Goal: Task Accomplishment & Management: Use online tool/utility

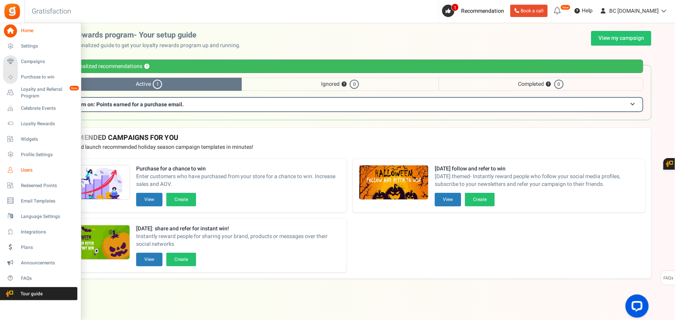
click at [24, 173] on span "Users" at bounding box center [48, 170] width 54 height 7
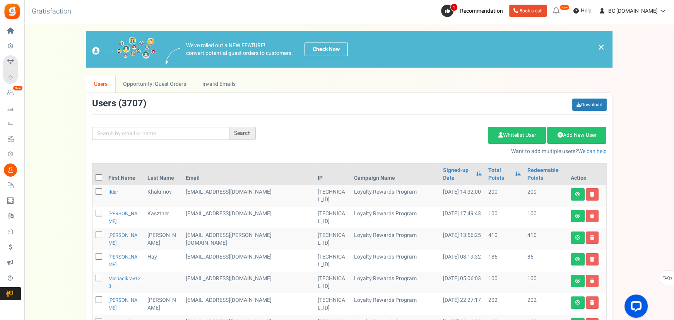
click at [0, 0] on span "Campaigns" at bounding box center [0, 0] width 0 height 0
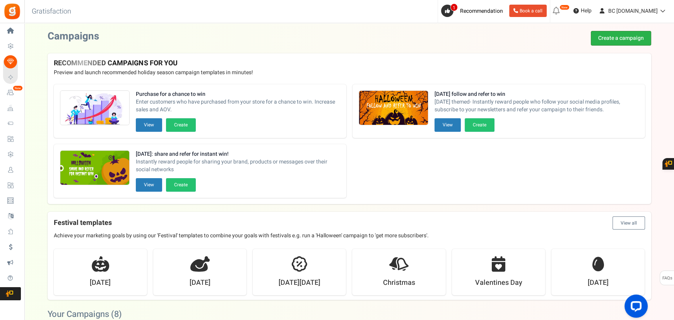
click at [613, 35] on link "Create a campaign" at bounding box center [621, 38] width 60 height 15
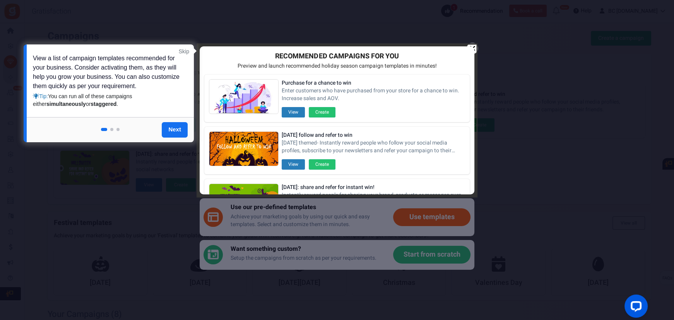
scroll to position [94, 0]
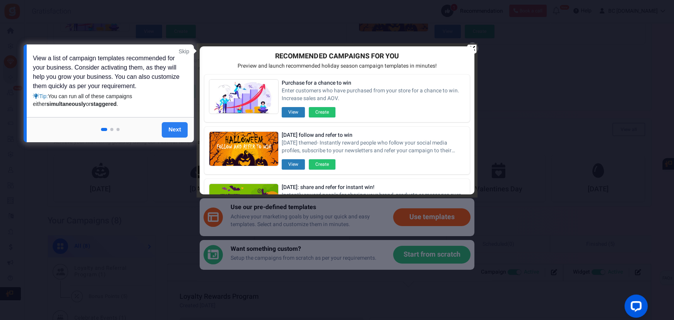
click at [175, 126] on link "Next" at bounding box center [175, 129] width 26 height 15
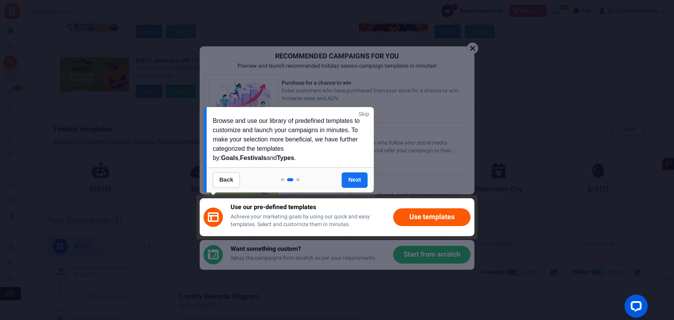
click at [360, 115] on link "Skip" at bounding box center [364, 114] width 10 height 8
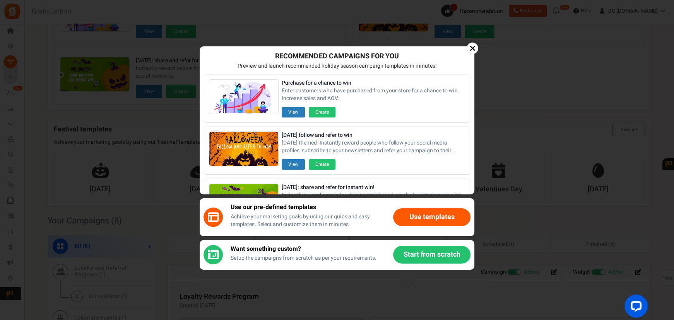
click at [418, 219] on button "Use templates" at bounding box center [431, 218] width 77 height 18
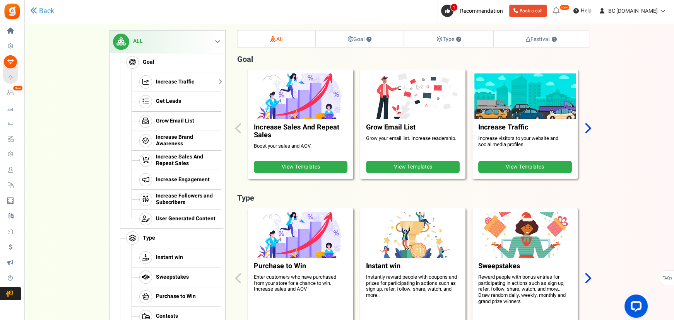
click at [170, 82] on span "Increase Traffic" at bounding box center [175, 82] width 38 height 7
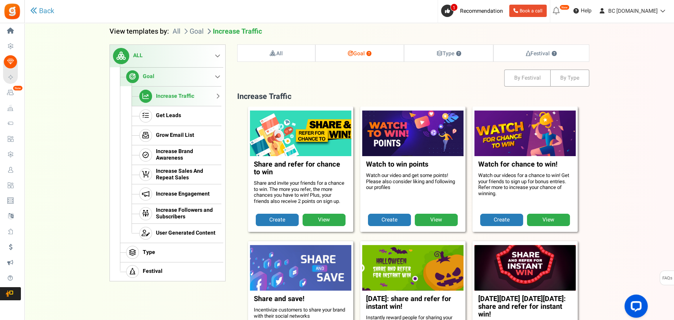
scroll to position [79, 0]
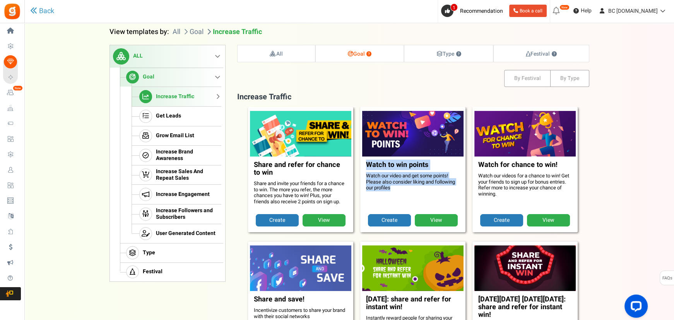
drag, startPoint x: 375, startPoint y: 171, endPoint x: 364, endPoint y: 164, distance: 12.9
click at [364, 164] on figcaption "Watch to win points Watch our video and get some points! Please also consider l…" at bounding box center [412, 186] width 101 height 58
click at [388, 182] on p "Watch our video and get some points! Please also consider liking and following …" at bounding box center [413, 182] width 94 height 18
drag, startPoint x: 397, startPoint y: 194, endPoint x: 371, endPoint y: 170, distance: 35.0
click at [371, 170] on figcaption "Watch to win points Watch our video and get some points! Please also consider l…" at bounding box center [412, 186] width 101 height 58
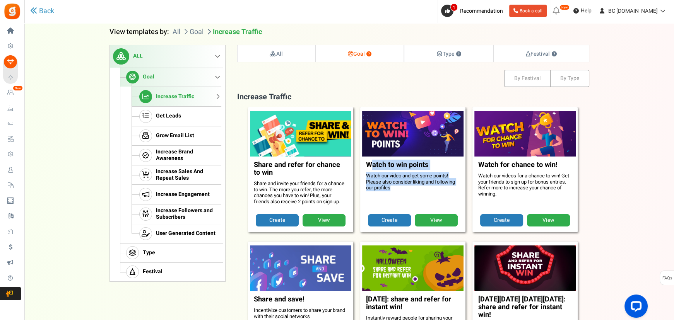
click at [390, 185] on p "Watch our video and get some points! Please also consider liking and following …" at bounding box center [413, 182] width 94 height 18
click at [401, 189] on p "Watch our video and get some points! Please also consider liking and following …" at bounding box center [413, 182] width 94 height 18
drag, startPoint x: 408, startPoint y: 187, endPoint x: 367, endPoint y: 169, distance: 45.0
click at [367, 169] on figcaption "Watch to win points Watch our video and get some points! Please also consider l…" at bounding box center [412, 186] width 101 height 58
click at [425, 185] on p "Watch our video and get some points! Please also consider liking and following …" at bounding box center [413, 182] width 94 height 18
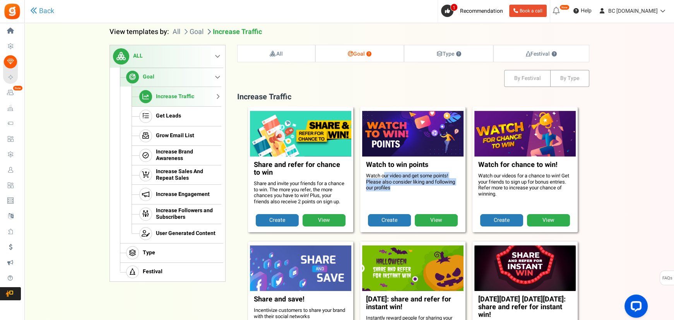
drag, startPoint x: 390, startPoint y: 178, endPoint x: 376, endPoint y: 170, distance: 16.3
click at [375, 169] on figcaption "Watch to win points Watch our video and get some points! Please also consider l…" at bounding box center [412, 186] width 101 height 58
click at [409, 188] on p "Watch our video and get some points! Please also consider liking and following …" at bounding box center [413, 182] width 94 height 18
click at [423, 190] on p "Watch our video and get some points! Please also consider liking and following …" at bounding box center [413, 182] width 94 height 18
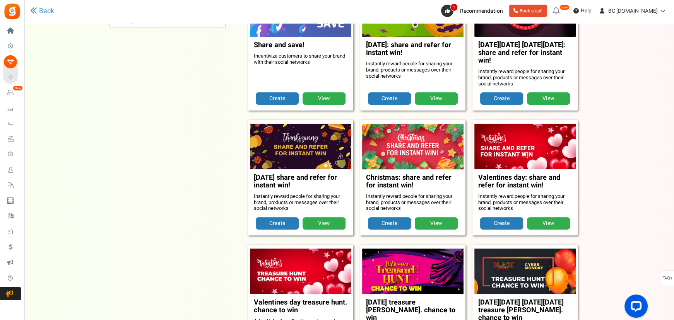
scroll to position [360, 0]
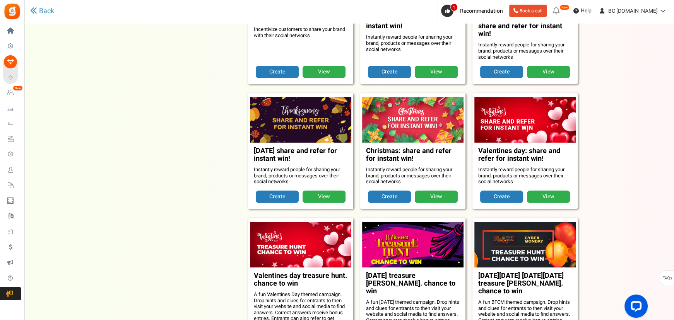
click at [325, 195] on link "View" at bounding box center [324, 197] width 43 height 12
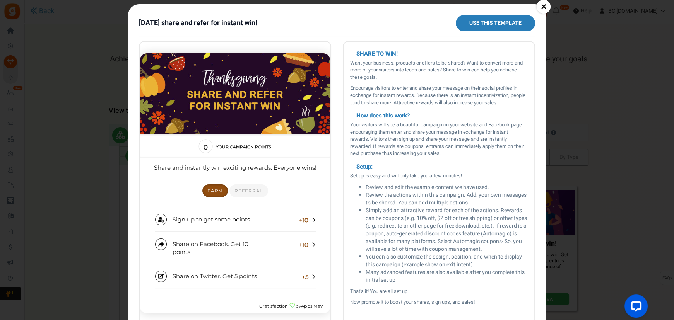
scroll to position [35, 0]
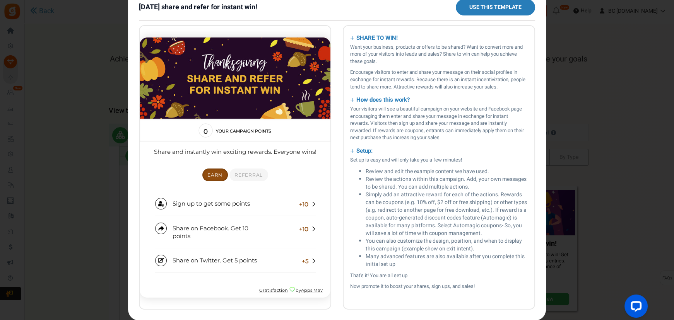
click at [38, 213] on div "× [DATE] share and refer for instant win! Use this template SHARE TO WIN! Want …" at bounding box center [337, 160] width 674 height 320
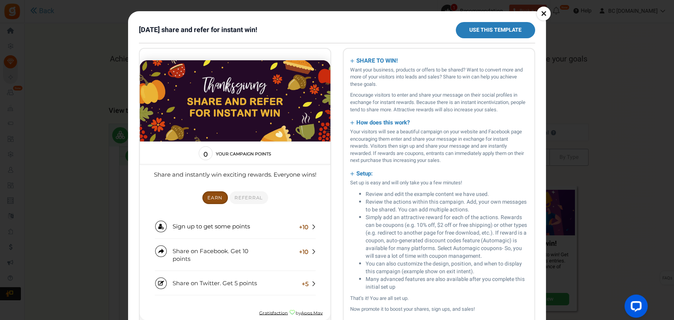
scroll to position [0, 0]
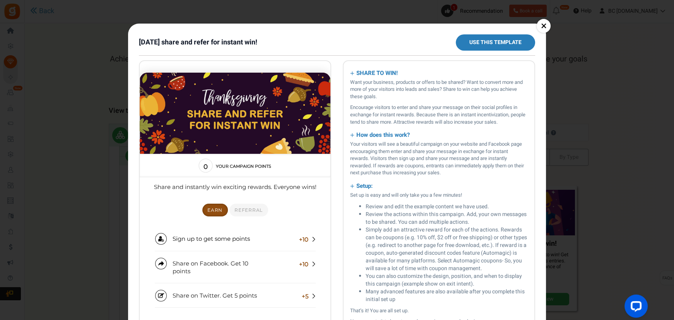
click at [543, 27] on link "×" at bounding box center [544, 26] width 14 height 14
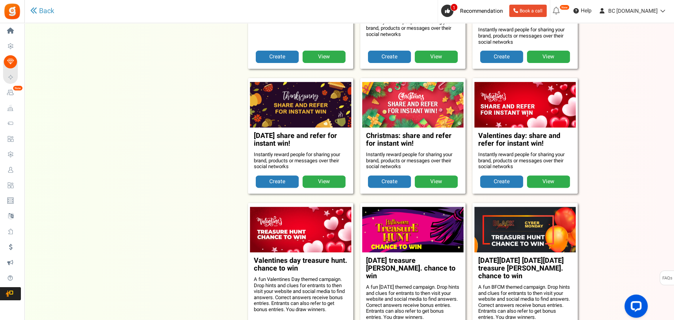
scroll to position [469, 0]
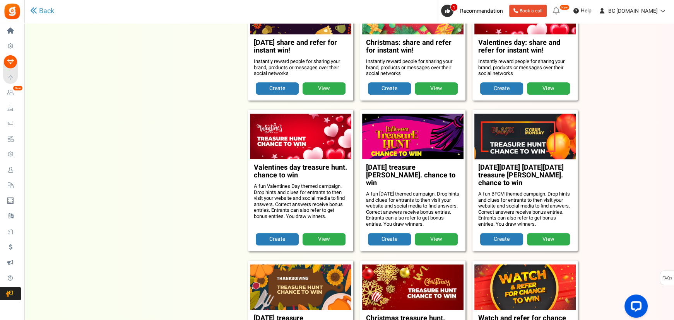
click at [545, 233] on link "View" at bounding box center [548, 239] width 43 height 12
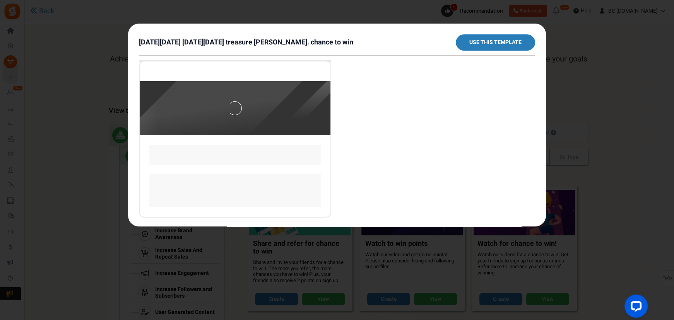
scroll to position [0, 0]
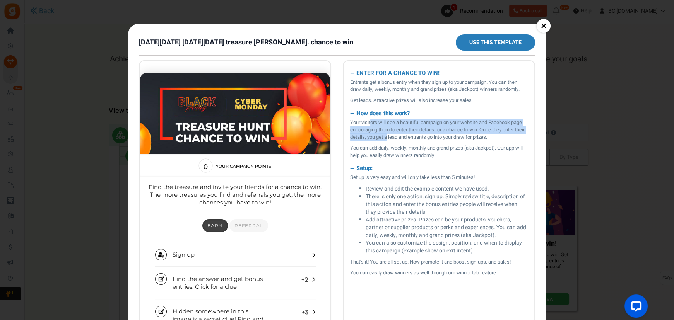
drag, startPoint x: 371, startPoint y: 123, endPoint x: 402, endPoint y: 139, distance: 35.1
click at [402, 139] on p "Your visitors will see a beautiful campaign on your website and Facebook page e…" at bounding box center [439, 130] width 178 height 22
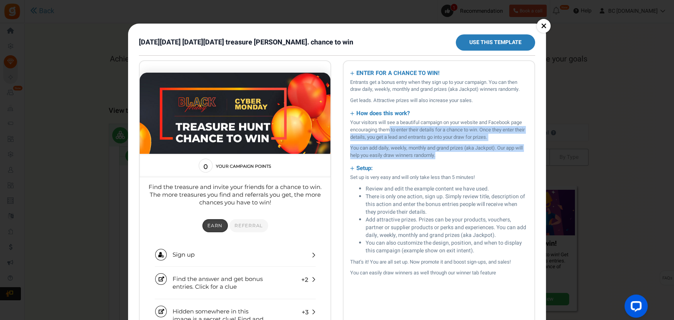
drag, startPoint x: 400, startPoint y: 132, endPoint x: 387, endPoint y: 127, distance: 14.8
click at [387, 128] on p "Your visitors will see a beautiful campaign on your website and Facebook page e…" at bounding box center [439, 130] width 178 height 22
drag, startPoint x: 437, startPoint y: 152, endPoint x: 374, endPoint y: 122, distance: 69.8
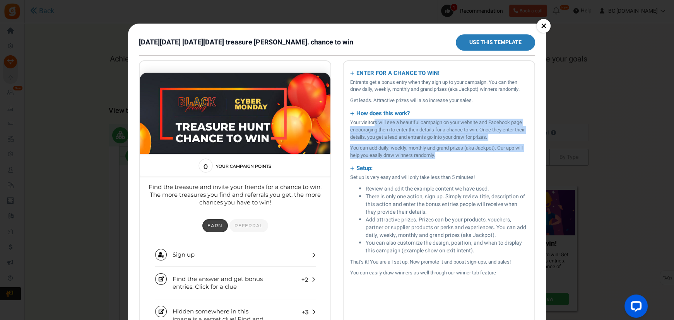
click at [375, 123] on p "Your visitors will see a beautiful campaign on your website and Facebook page e…" at bounding box center [439, 130] width 178 height 22
drag, startPoint x: 453, startPoint y: 147, endPoint x: 349, endPoint y: 121, distance: 106.5
click at [368, 132] on p "Your visitors will see a beautiful campaign on your website and Facebook page e…" at bounding box center [439, 130] width 178 height 22
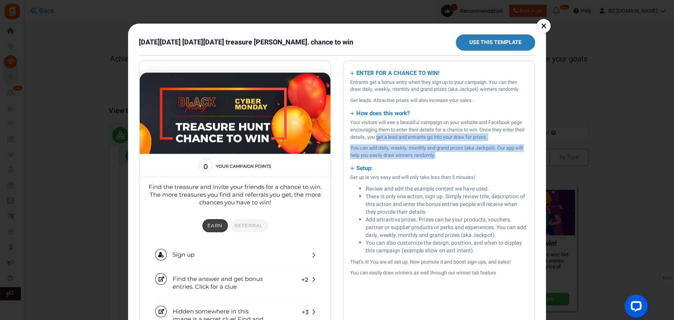
drag, startPoint x: 452, startPoint y: 154, endPoint x: 367, endPoint y: 132, distance: 88.0
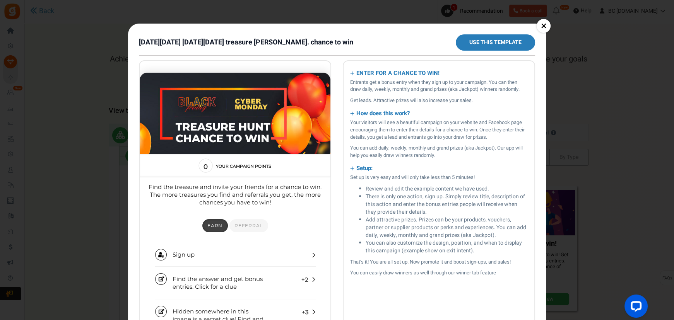
click at [367, 132] on p "Your visitors will see a beautiful campaign on your website and Facebook page e…" at bounding box center [439, 130] width 178 height 22
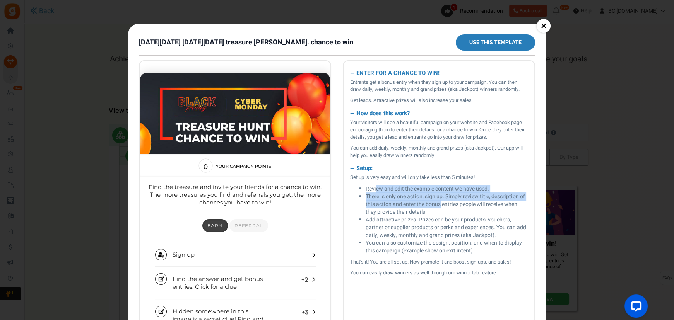
drag, startPoint x: 376, startPoint y: 191, endPoint x: 441, endPoint y: 208, distance: 67.7
click at [441, 208] on ul "Review and edit the example content we have used. There is only one action, sig…" at bounding box center [439, 220] width 178 height 70
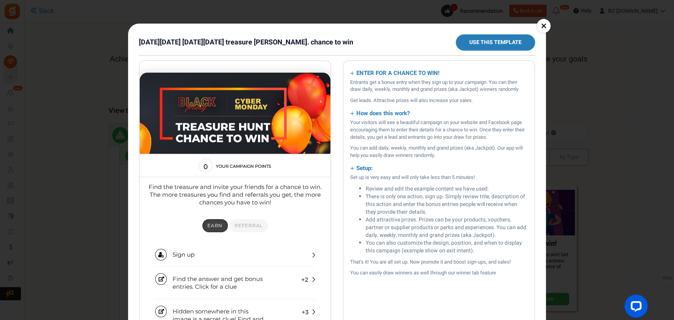
click at [440, 210] on li "There is only one action, sign up. Simply review title, description of this act…" at bounding box center [447, 204] width 162 height 23
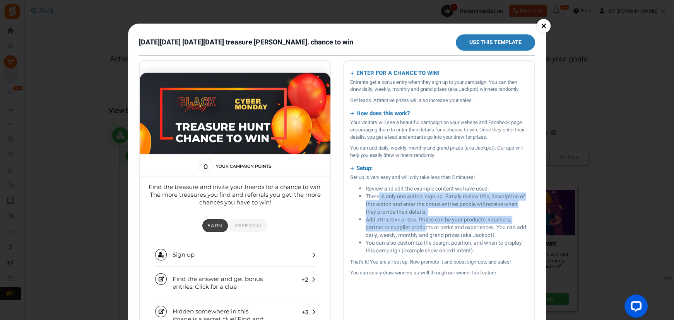
drag, startPoint x: 380, startPoint y: 200, endPoint x: 424, endPoint y: 230, distance: 53.2
click at [425, 230] on ul "Review and edit the example content we have used. There is only one action, sig…" at bounding box center [439, 220] width 178 height 70
click at [424, 230] on li "Add attractive prizes. Prizes can be your products, vouchers, partner or suppli…" at bounding box center [447, 227] width 162 height 23
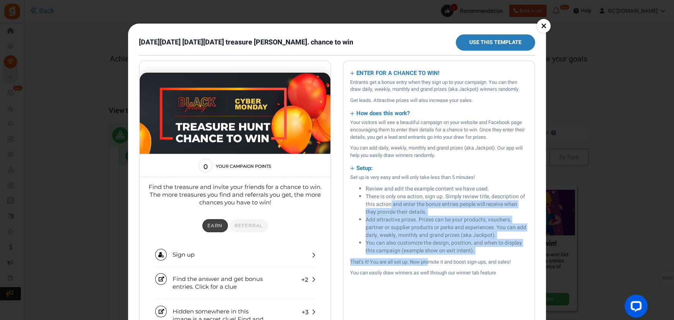
drag, startPoint x: 430, startPoint y: 261, endPoint x: 389, endPoint y: 205, distance: 69.2
click at [389, 205] on li "There is only one action, sign up. Simply review title, description of this act…" at bounding box center [447, 204] width 162 height 23
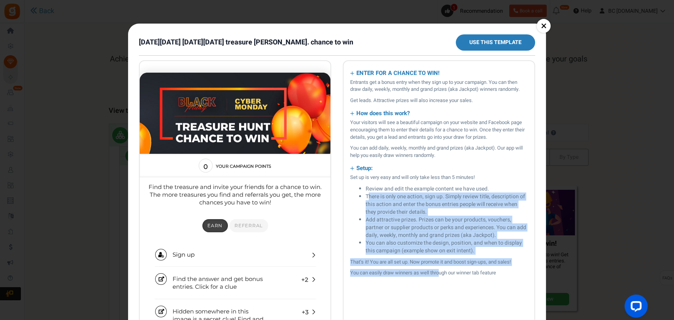
drag, startPoint x: 440, startPoint y: 270, endPoint x: 368, endPoint y: 192, distance: 106.2
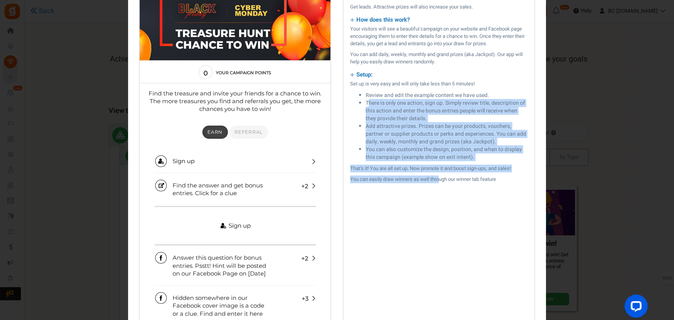
scroll to position [187, 0]
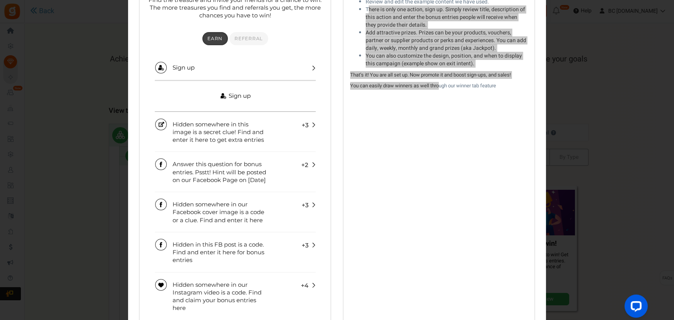
click at [281, 101] on link "Sign up" at bounding box center [235, 95] width 161 height 31
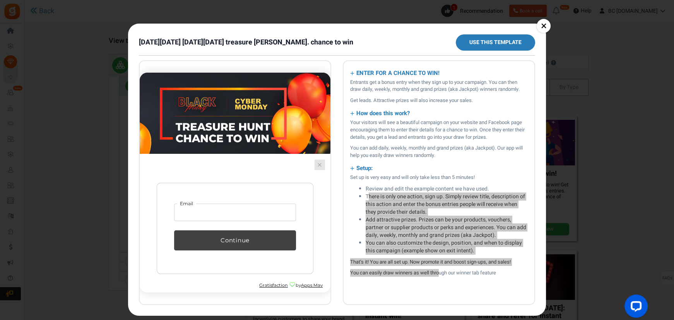
scroll to position [94, 0]
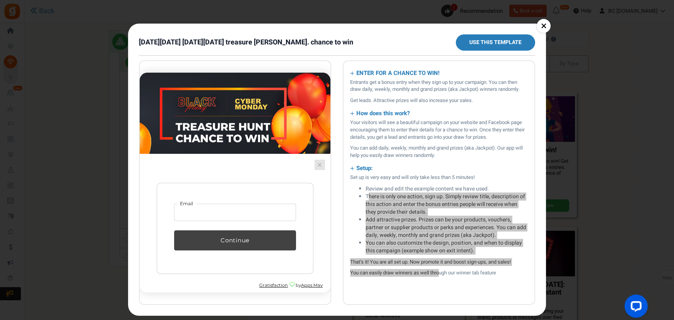
click at [317, 163] on link at bounding box center [320, 164] width 10 height 10
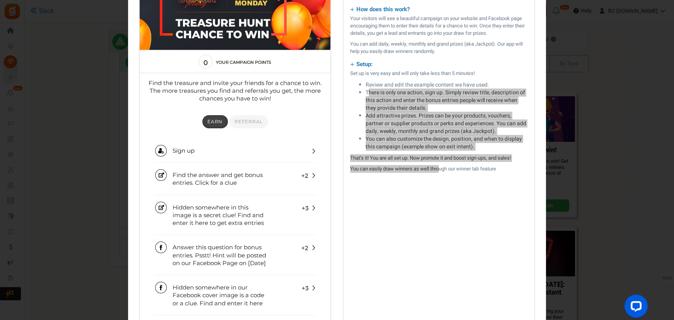
scroll to position [0, 0]
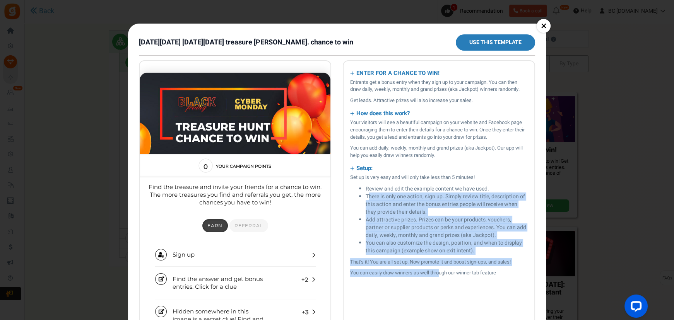
drag, startPoint x: 541, startPoint y: 29, endPoint x: 538, endPoint y: 38, distance: 9.3
click at [541, 29] on link "×" at bounding box center [544, 26] width 14 height 14
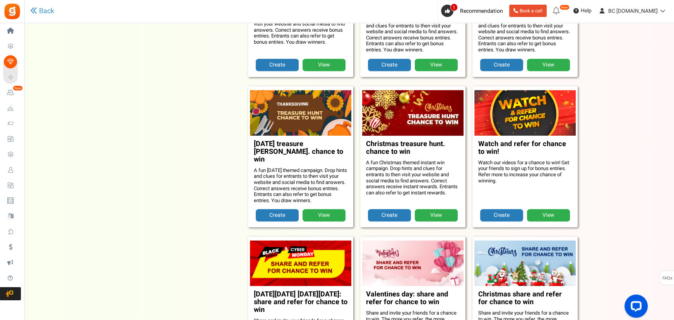
scroll to position [657, 0]
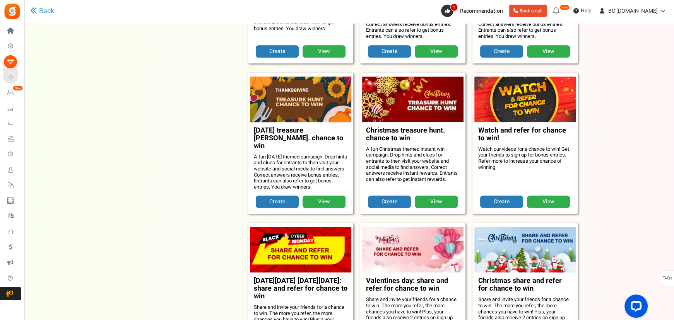
click at [318, 196] on link "View" at bounding box center [324, 202] width 43 height 12
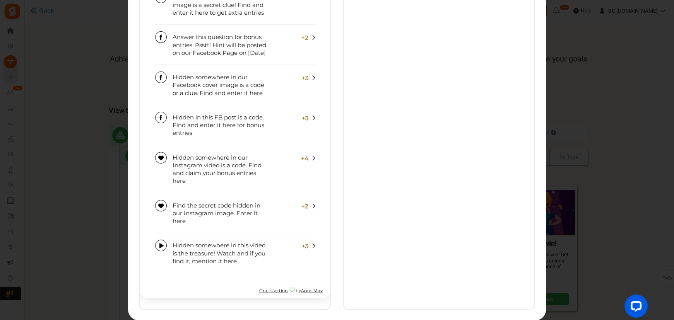
scroll to position [0, 0]
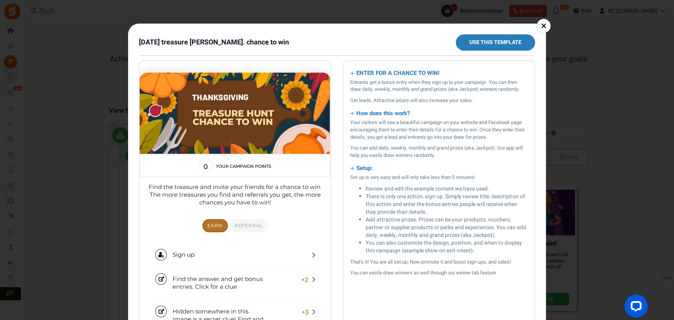
click at [489, 46] on link "Use this template" at bounding box center [495, 42] width 79 height 16
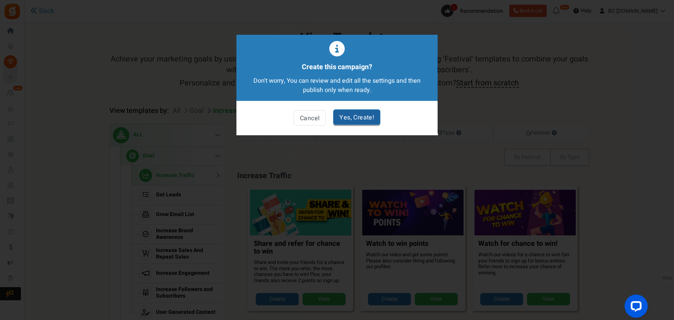
click at [354, 118] on link "Yes, Create!" at bounding box center [356, 117] width 47 height 15
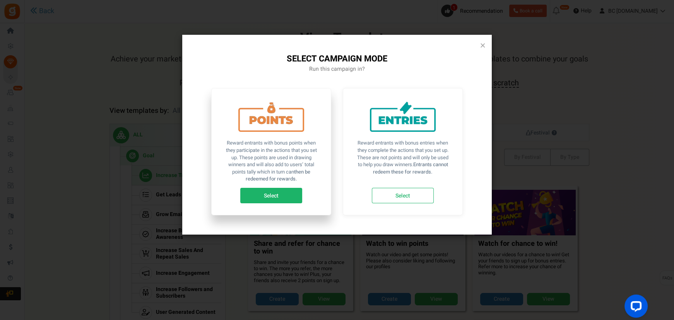
click at [272, 197] on link "Select" at bounding box center [271, 195] width 62 height 15
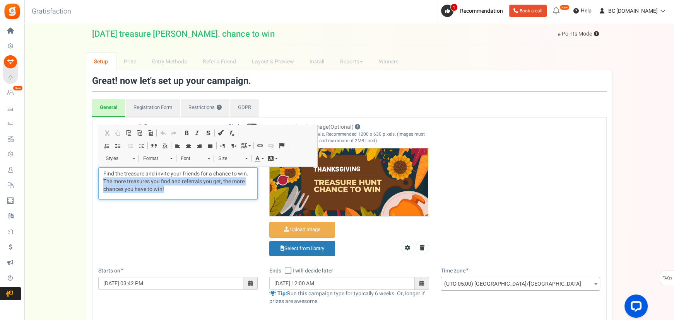
drag, startPoint x: 185, startPoint y: 195, endPoint x: 88, endPoint y: 180, distance: 98.2
click at [88, 180] on div "Great! now let's set up your campaign. General Registration Form Restrictions ?…" at bounding box center [349, 269] width 526 height 399
click at [159, 191] on p "Find the treasure and invite your friends for a chance to win. The more treasur…" at bounding box center [178, 181] width 150 height 23
click at [167, 189] on p "Find the treasure and invite your friends for a chance to win. The more treasur…" at bounding box center [178, 181] width 150 height 23
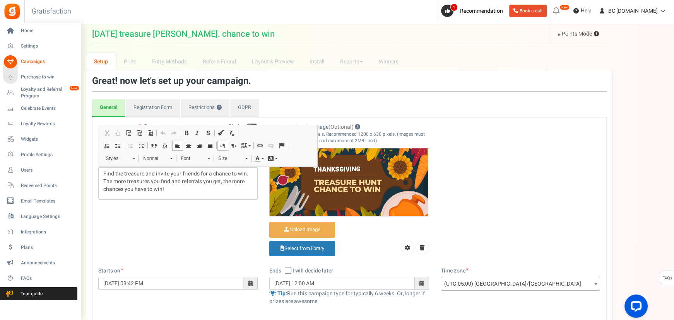
click at [26, 61] on span "Campaigns" at bounding box center [48, 61] width 54 height 7
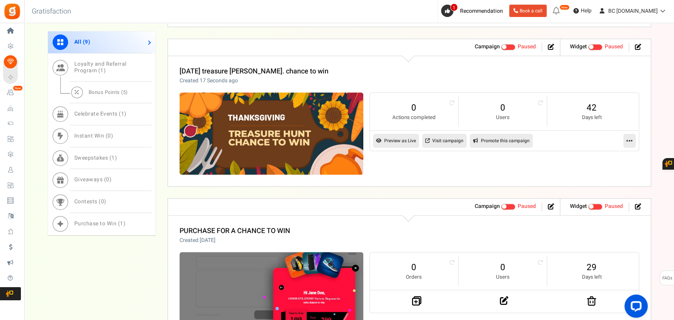
scroll to position [657, 0]
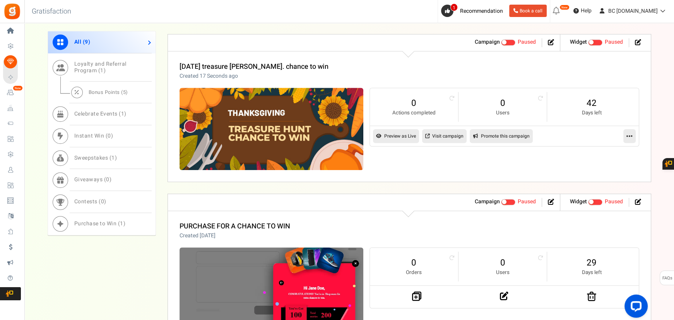
click at [627, 133] on icon at bounding box center [629, 136] width 6 height 7
click at [597, 193] on link "Delete" at bounding box center [604, 198] width 57 height 14
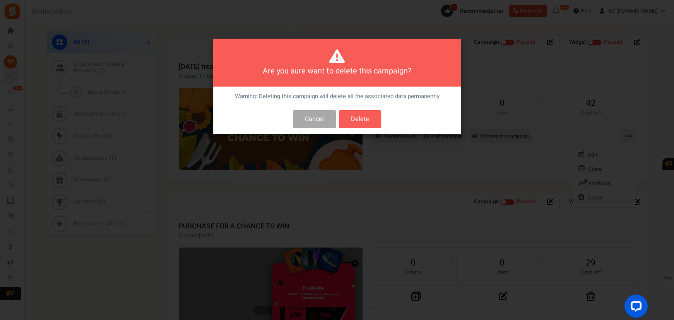
scroll to position [0, 0]
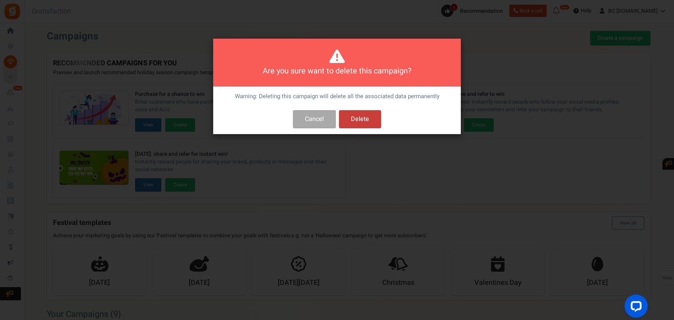
click at [354, 118] on button "Delete" at bounding box center [360, 119] width 42 height 18
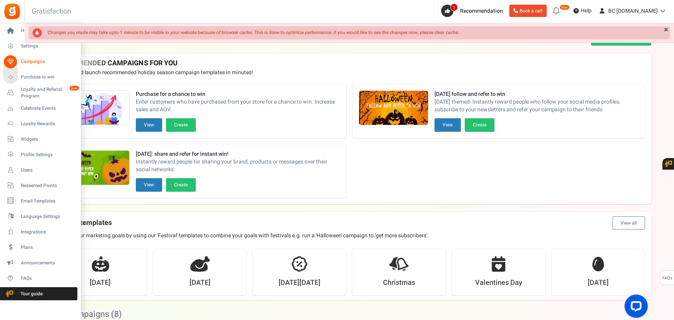
click at [31, 63] on span "Campaigns" at bounding box center [48, 61] width 54 height 7
click at [21, 61] on span "Campaigns" at bounding box center [48, 61] width 54 height 7
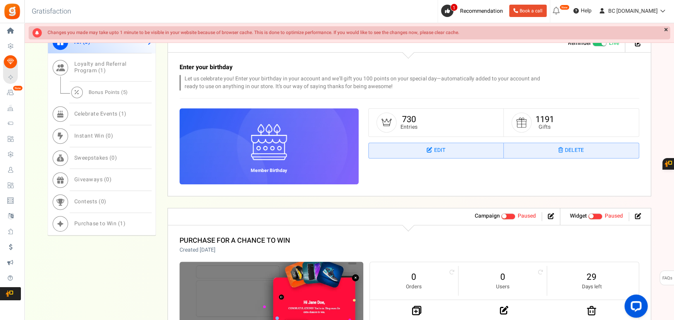
scroll to position [469, 0]
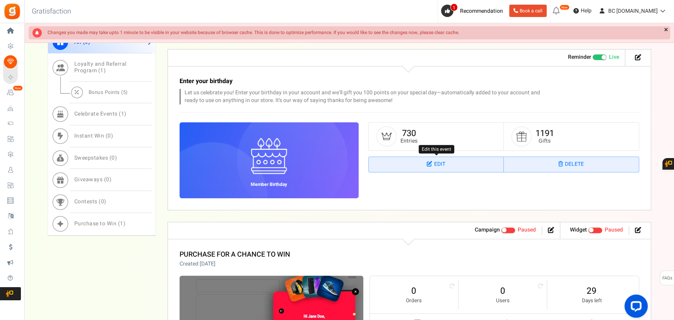
click at [423, 163] on link "Edit" at bounding box center [436, 164] width 135 height 15
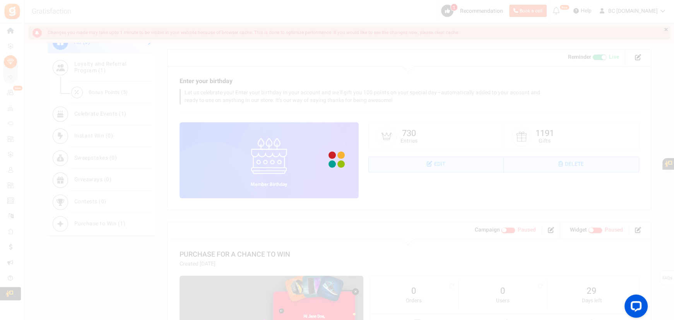
select select "1"
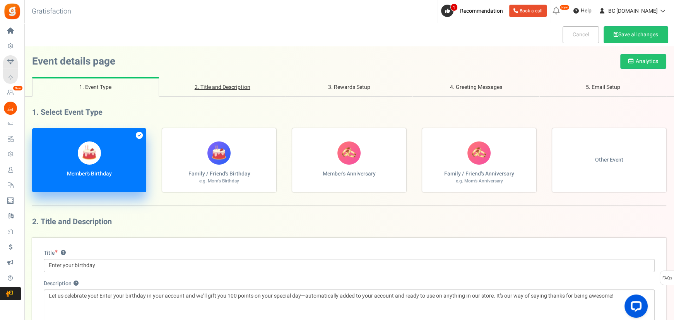
click at [245, 87] on link "2. Title and Description" at bounding box center [222, 87] width 127 height 20
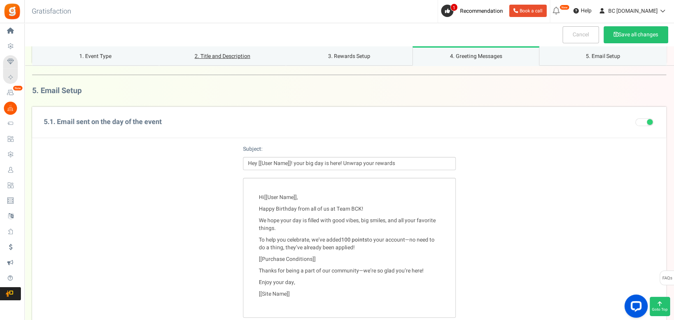
scroll to position [890, 0]
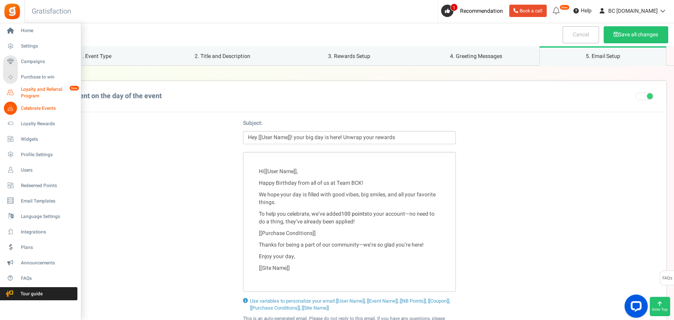
click at [32, 92] on span "Loyalty and Referral Program" at bounding box center [49, 92] width 56 height 13
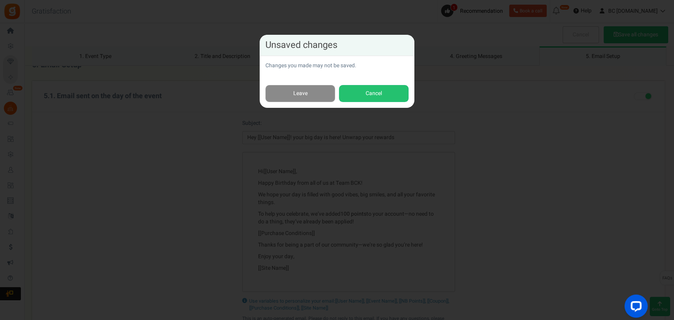
click at [308, 95] on link "Leave" at bounding box center [300, 93] width 70 height 17
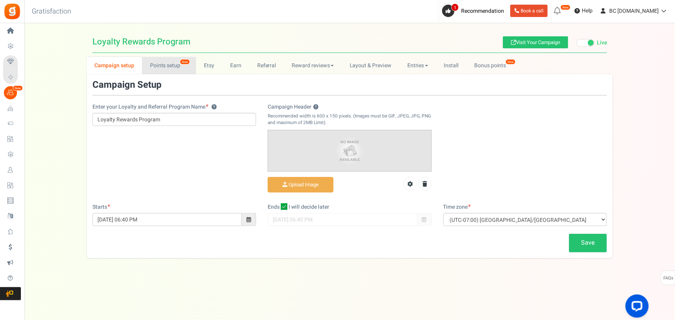
click at [159, 67] on link "Points setup New" at bounding box center [169, 65] width 54 height 17
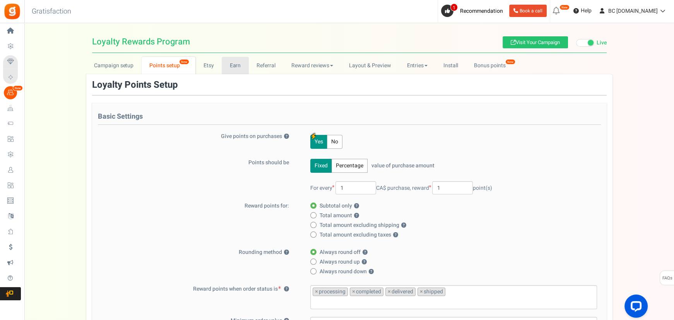
click at [241, 68] on link "Earn" at bounding box center [235, 65] width 27 height 17
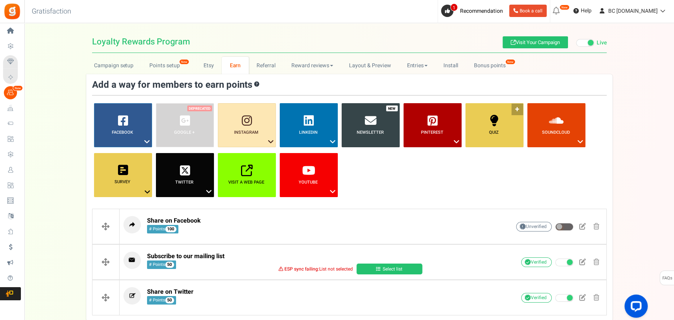
click at [501, 132] on span "Quiz ?" at bounding box center [494, 133] width 58 height 6
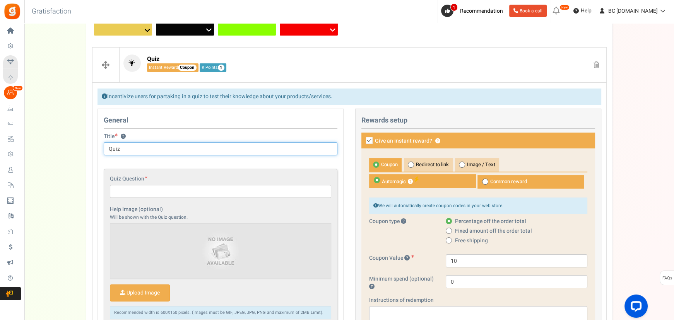
scroll to position [132, 0]
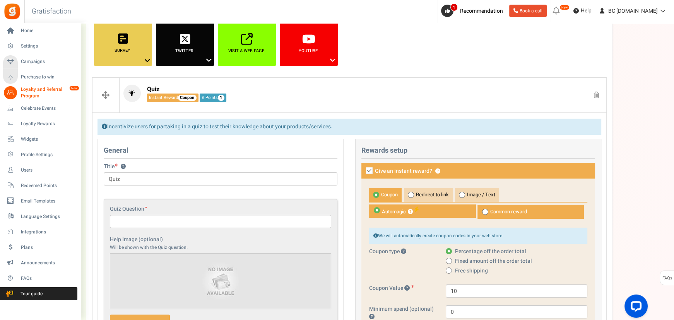
click at [19, 89] on link "Loyalty and Referral Program New" at bounding box center [40, 92] width 74 height 13
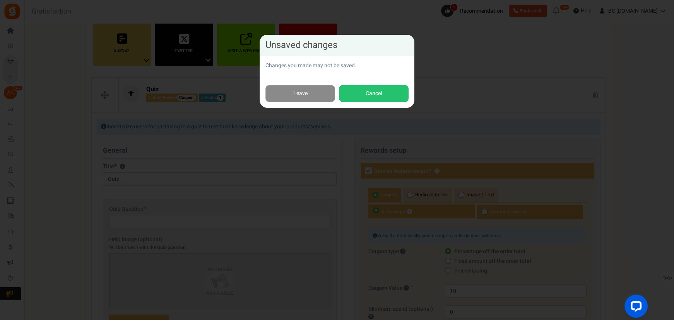
click at [314, 91] on link "Leave" at bounding box center [300, 93] width 70 height 17
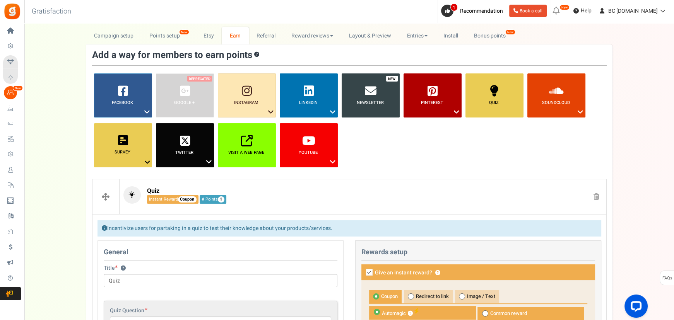
scroll to position [0, 0]
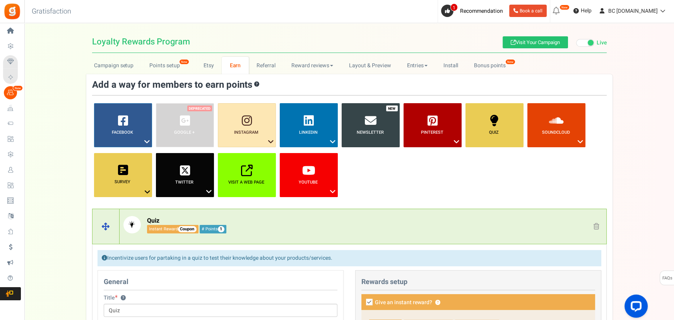
click at [309, 233] on p "Quiz Instant Reward Coupon # Points 1" at bounding box center [304, 224] width 363 height 17
click at [341, 231] on p "Quiz Instant Reward Coupon # Points 1" at bounding box center [304, 224] width 363 height 17
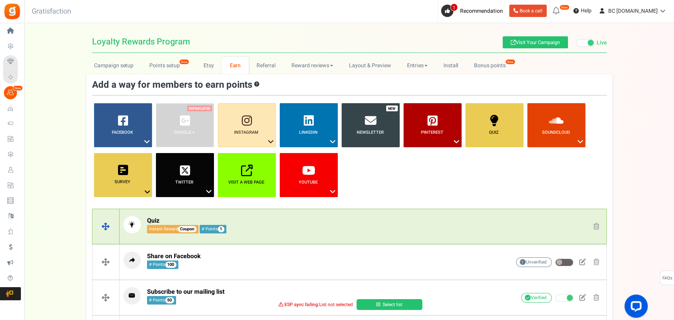
click at [596, 227] on span at bounding box center [597, 226] width 6 height 7
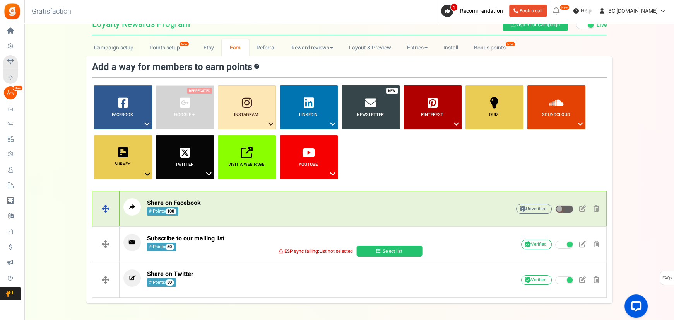
scroll to position [48, 0]
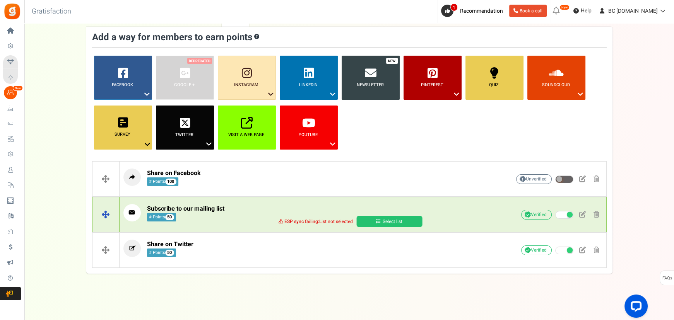
click at [382, 221] on link "Select list" at bounding box center [389, 221] width 66 height 11
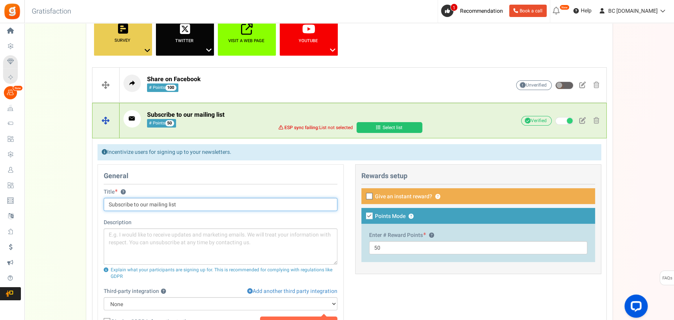
scroll to position [235, 0]
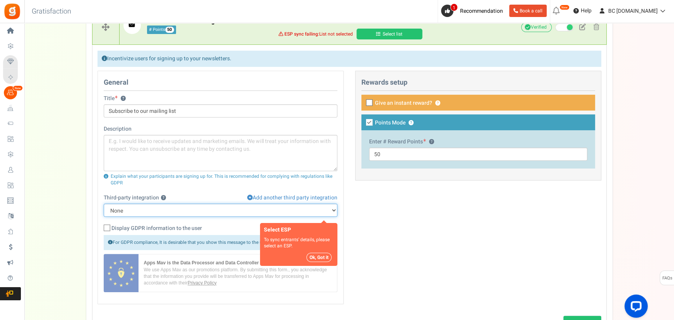
click at [325, 213] on select "None Klaviyo" at bounding box center [221, 210] width 234 height 13
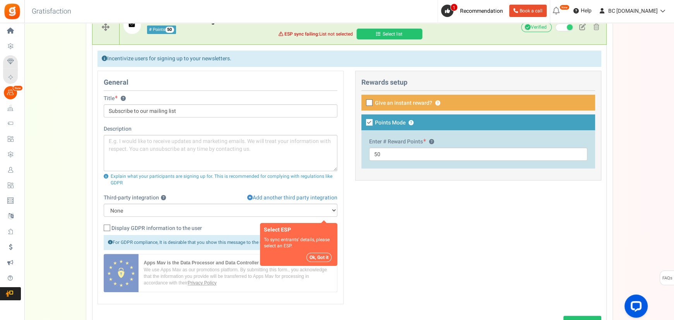
click at [401, 219] on div "General Title ? Subscribe to our mailing list Description Explain what your par…" at bounding box center [349, 191] width 515 height 241
click at [375, 251] on div "General Title ? Subscribe to our mailing list Description Explain what your par…" at bounding box center [349, 191] width 515 height 241
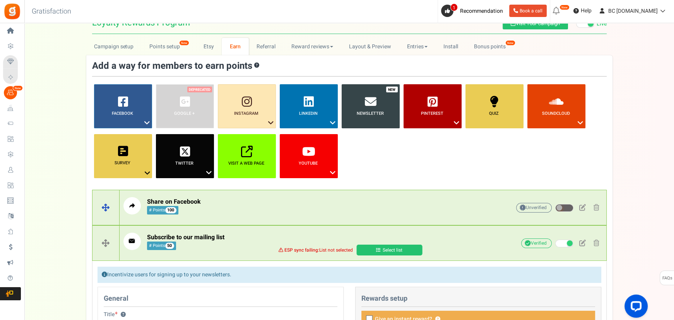
scroll to position [0, 0]
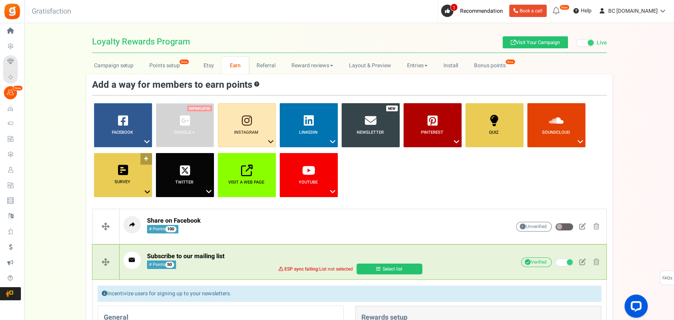
click at [126, 179] on b "Survey" at bounding box center [123, 182] width 16 height 7
click at [128, 170] on link "Survey ?" at bounding box center [123, 175] width 58 height 44
click at [138, 184] on span "Survey ?" at bounding box center [122, 182] width 59 height 6
